Goal: Use online tool/utility: Utilize a website feature to perform a specific function

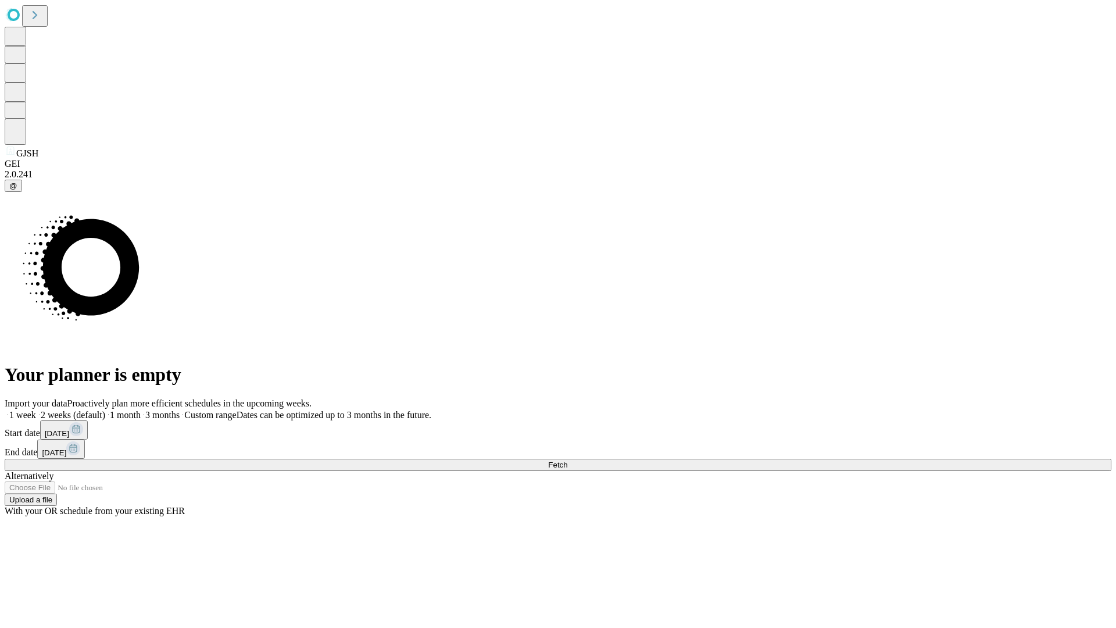
click at [567, 460] on span "Fetch" at bounding box center [557, 464] width 19 height 9
